Goal: Task Accomplishment & Management: Use online tool/utility

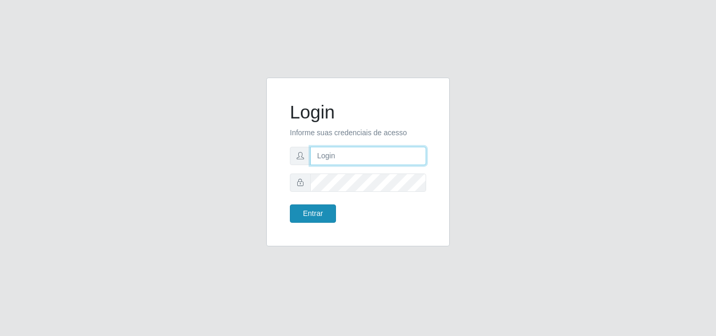
type input "[EMAIL_ADDRESS][DOMAIN_NAME]"
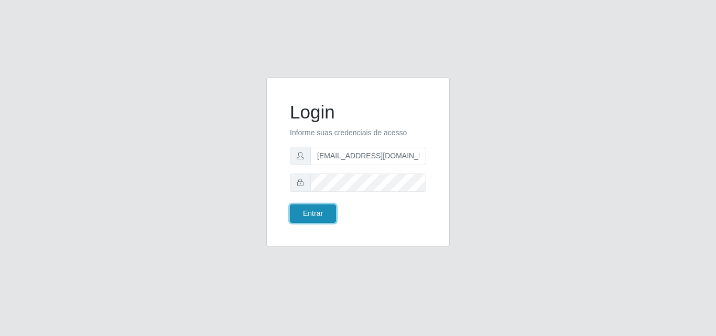
click at [324, 211] on button "Entrar" at bounding box center [313, 214] width 46 height 18
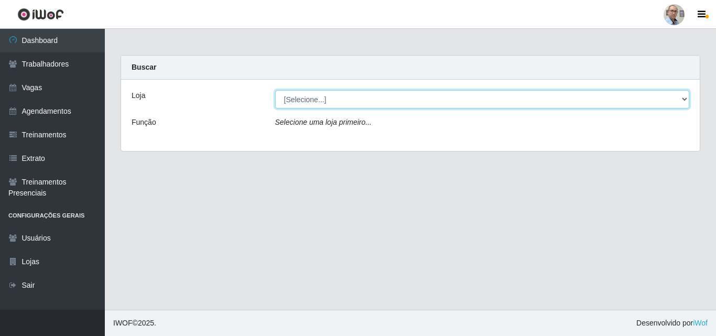
click at [350, 100] on select "[Selecione...] Mar Vermelho - Loja 04" at bounding box center [482, 99] width 415 height 18
select select "251"
click at [275, 90] on select "[Selecione...] Mar Vermelho - Loja 04" at bounding box center [482, 99] width 415 height 18
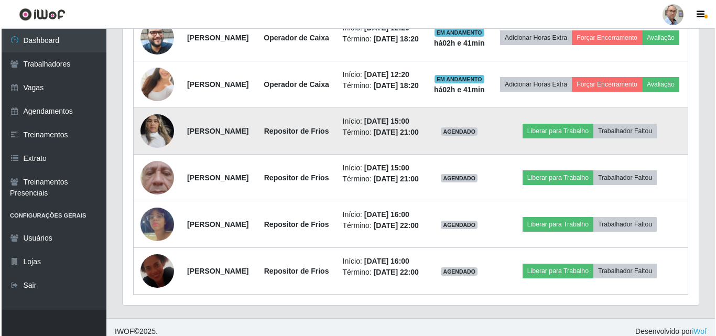
scroll to position [577, 0]
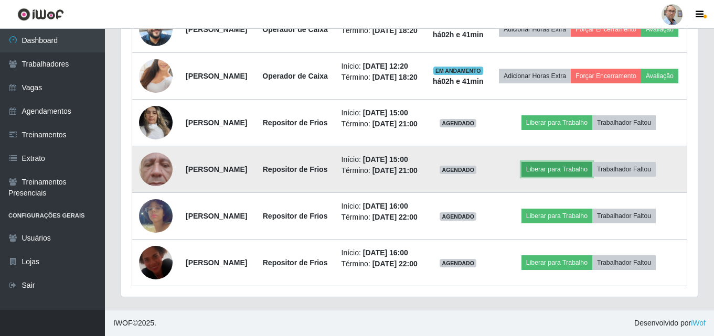
click at [562, 177] on button "Liberar para Trabalho" at bounding box center [556, 169] width 71 height 15
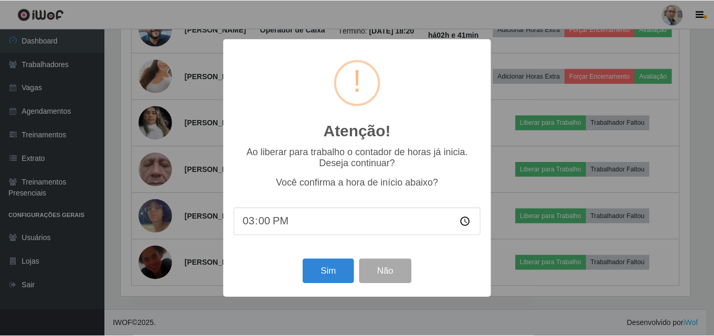
scroll to position [218, 571]
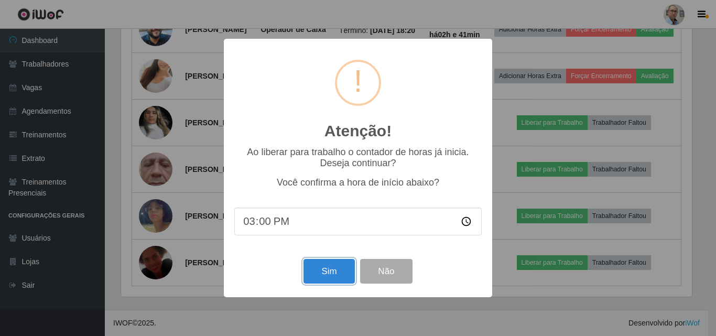
click at [329, 273] on button "Sim" at bounding box center [329, 271] width 51 height 25
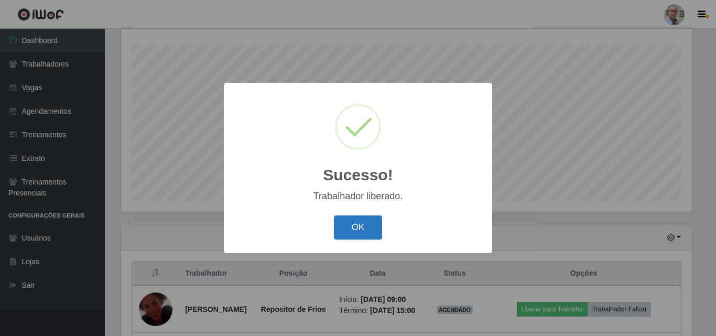
click at [360, 233] on button "OK" at bounding box center [358, 228] width 49 height 25
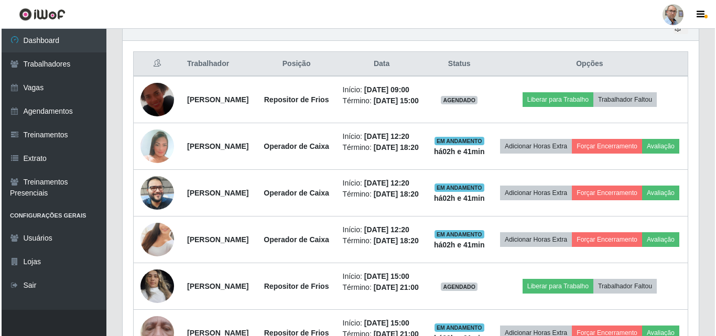
scroll to position [488, 0]
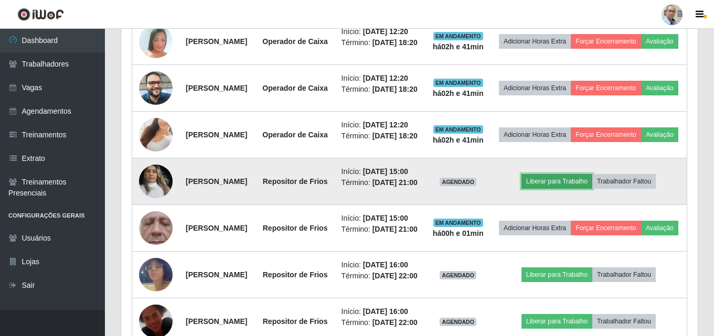
click at [553, 189] on button "Liberar para Trabalho" at bounding box center [556, 181] width 71 height 15
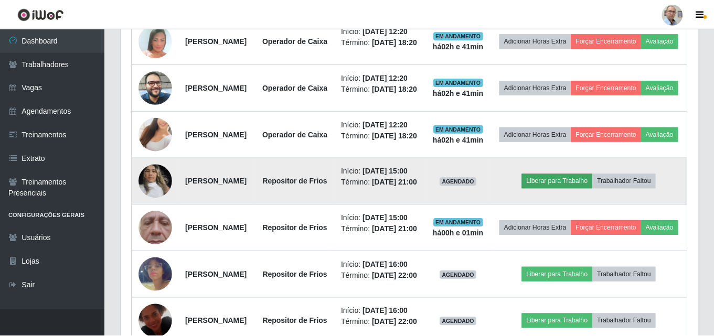
scroll to position [218, 571]
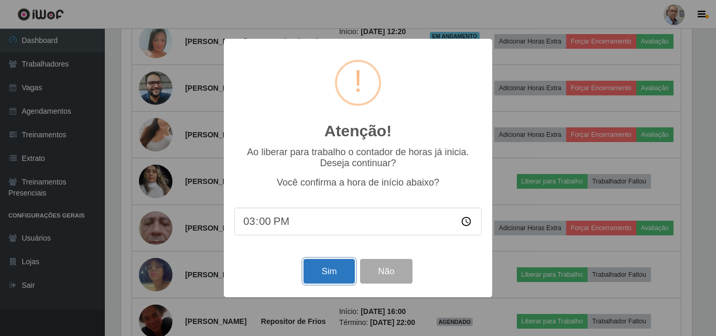
click at [343, 277] on button "Sim" at bounding box center [329, 271] width 51 height 25
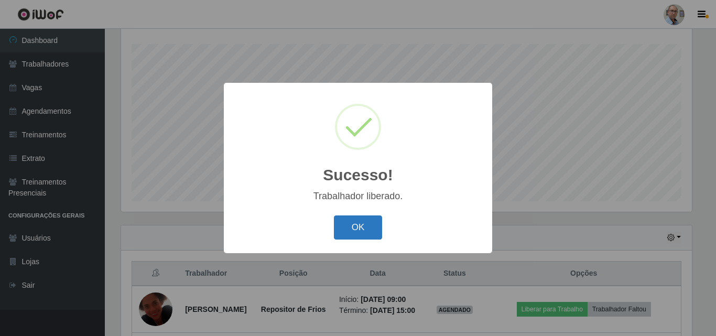
click at [362, 227] on button "OK" at bounding box center [358, 228] width 49 height 25
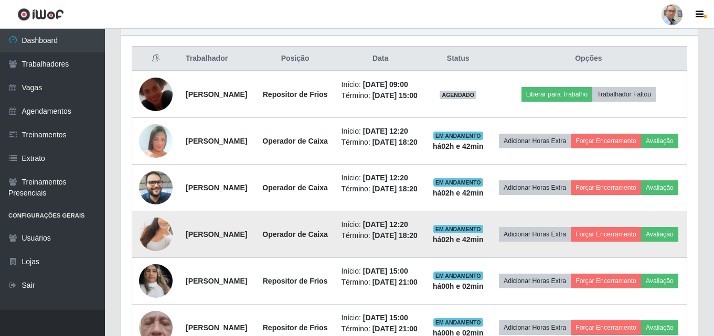
scroll to position [121, 0]
